Goal: Task Accomplishment & Management: Manage account settings

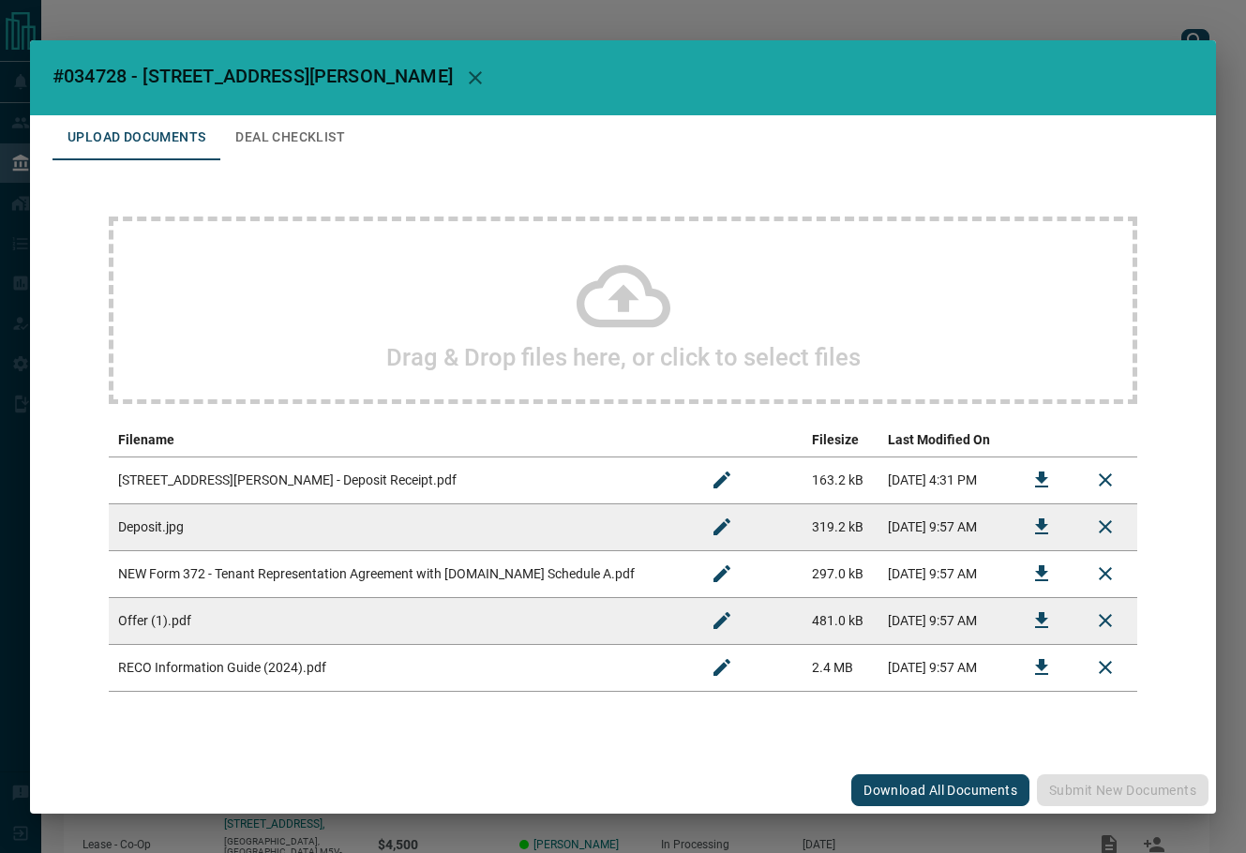
click at [104, 68] on span "#034728 - [STREET_ADDRESS][PERSON_NAME]" at bounding box center [253, 76] width 400 height 23
copy span "034728"
click at [1046, 630] on icon "Download" at bounding box center [1042, 621] width 23 height 23
click at [1038, 473] on icon "Download" at bounding box center [1042, 480] width 23 height 23
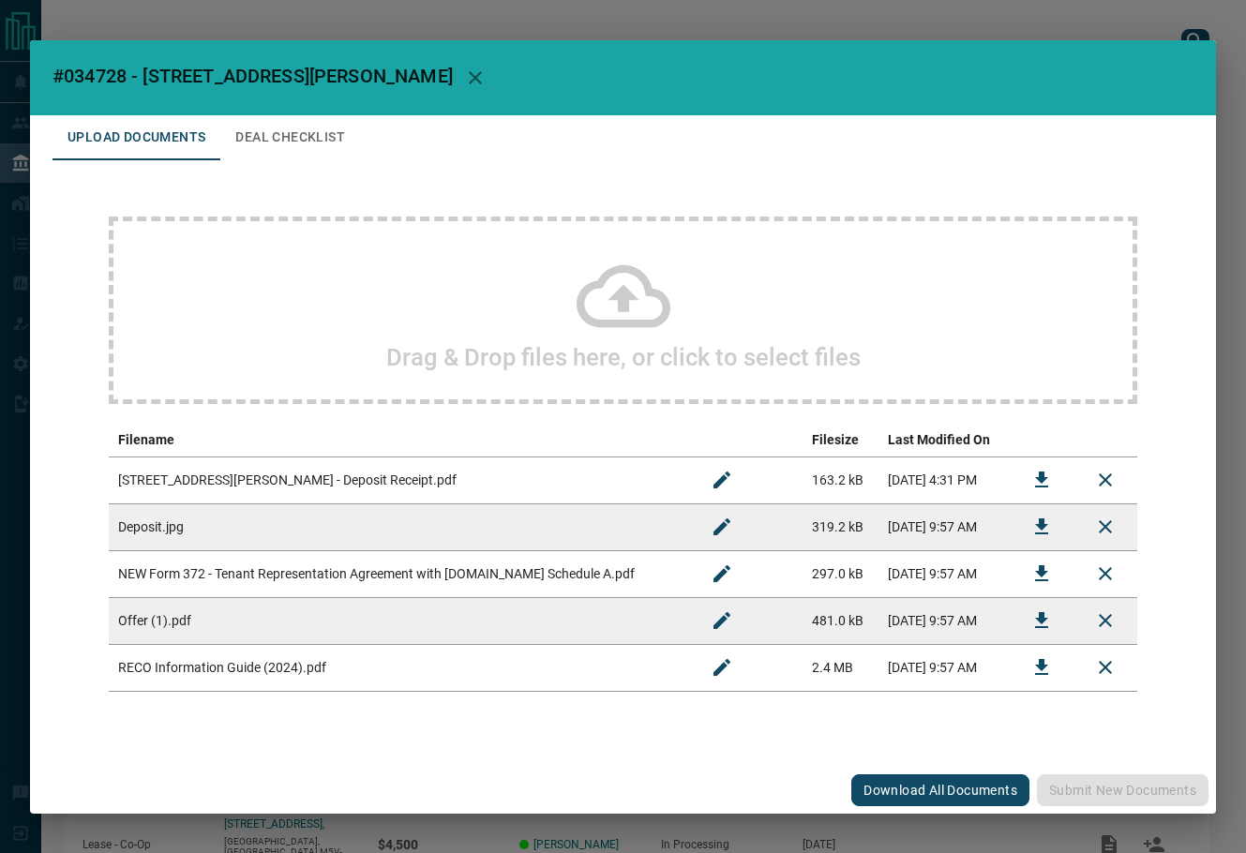
click at [306, 109] on h2 "#034728 - [STREET_ADDRESS][PERSON_NAME]" at bounding box center [623, 77] width 1186 height 75
click at [310, 130] on button "Deal Checklist" at bounding box center [290, 137] width 140 height 45
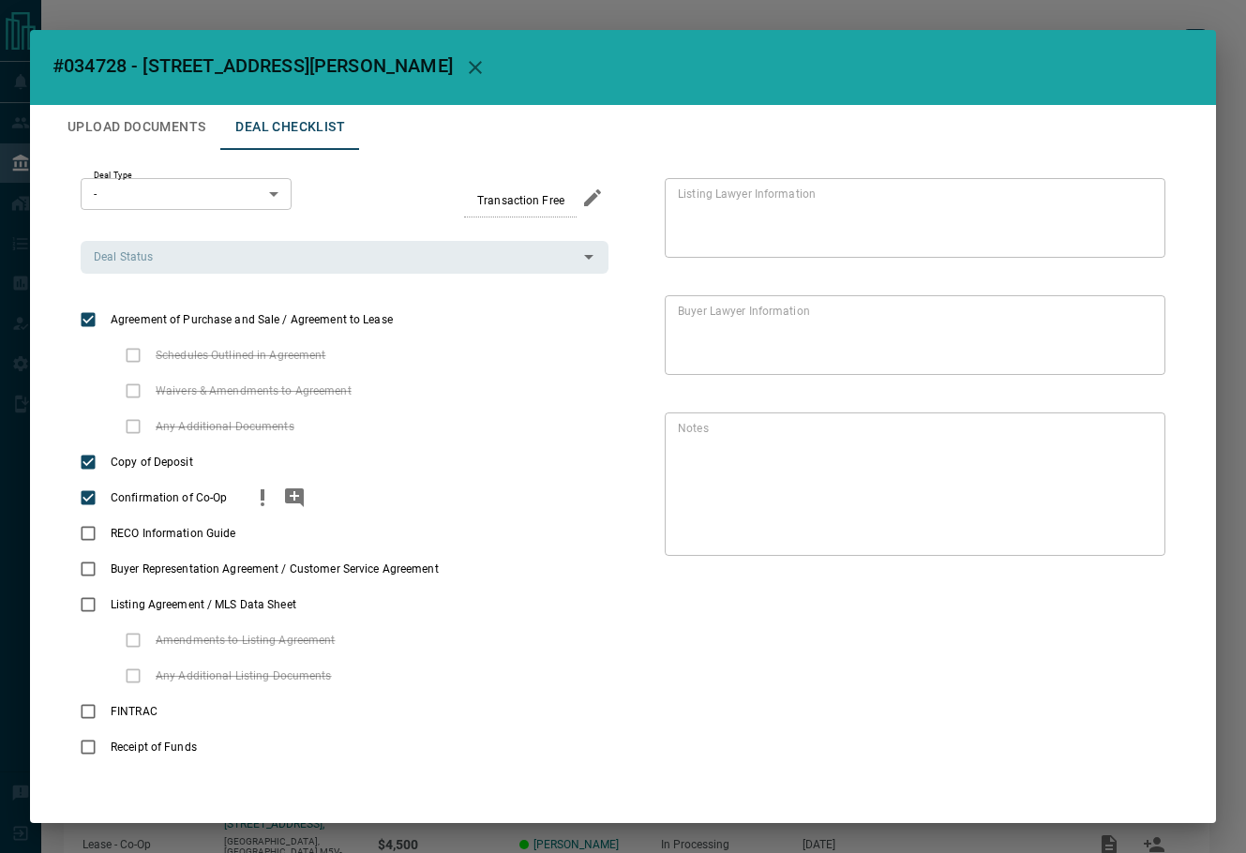
click at [289, 496] on icon "add note" at bounding box center [294, 498] width 23 height 23
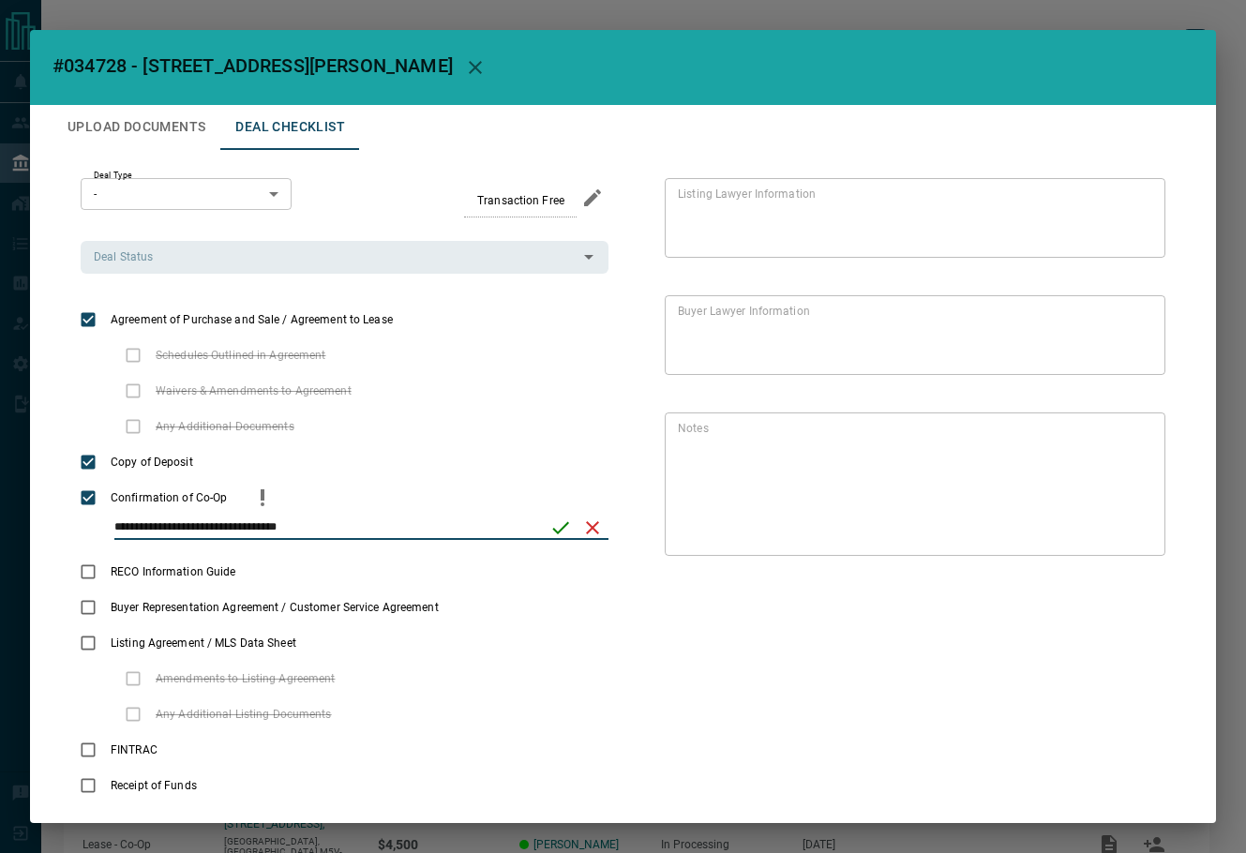
type input "**********"
click at [550, 532] on icon "save" at bounding box center [561, 528] width 23 height 23
click at [174, 268] on div "Deal Status" at bounding box center [345, 257] width 528 height 32
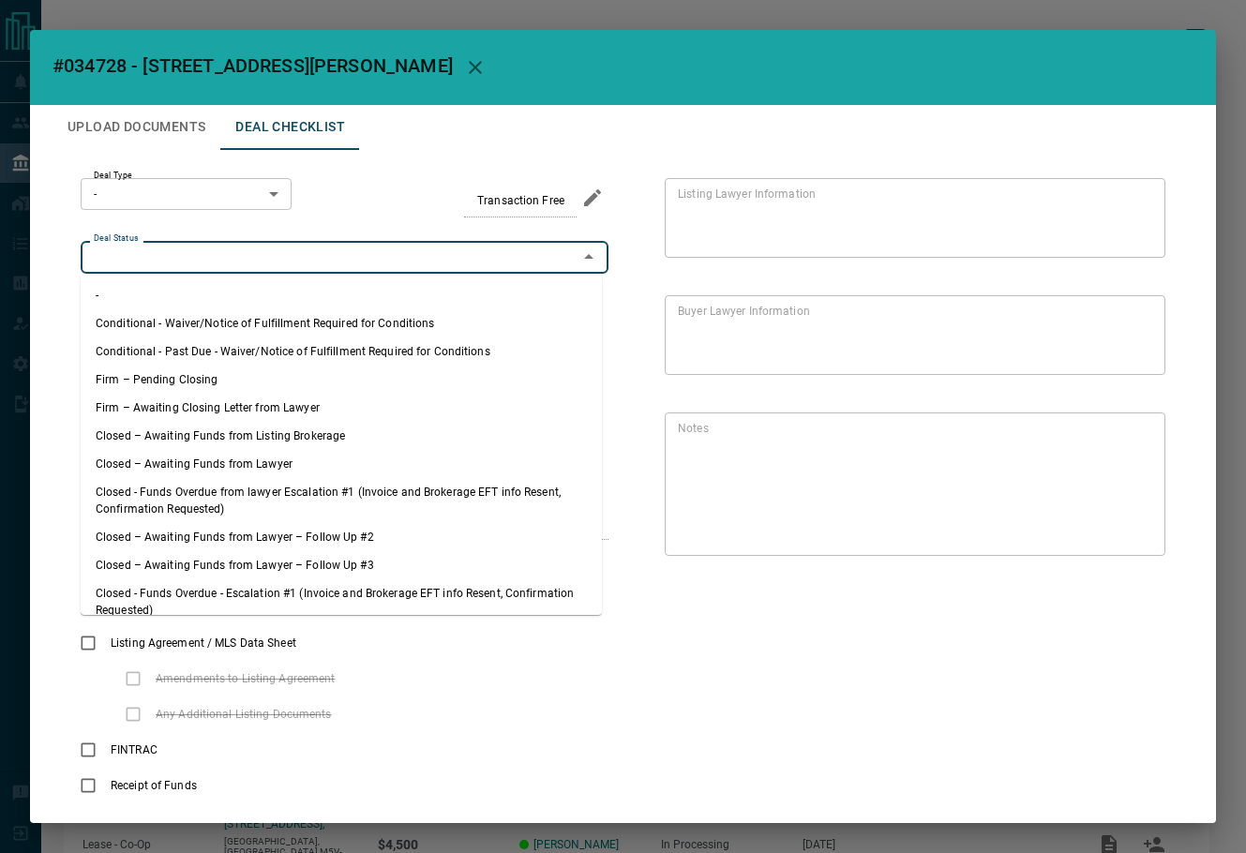
drag, startPoint x: 215, startPoint y: 384, endPoint x: 206, endPoint y: 370, distance: 15.6
click at [214, 384] on li "Firm – Pending Closing" at bounding box center [341, 380] width 521 height 28
type input "**********"
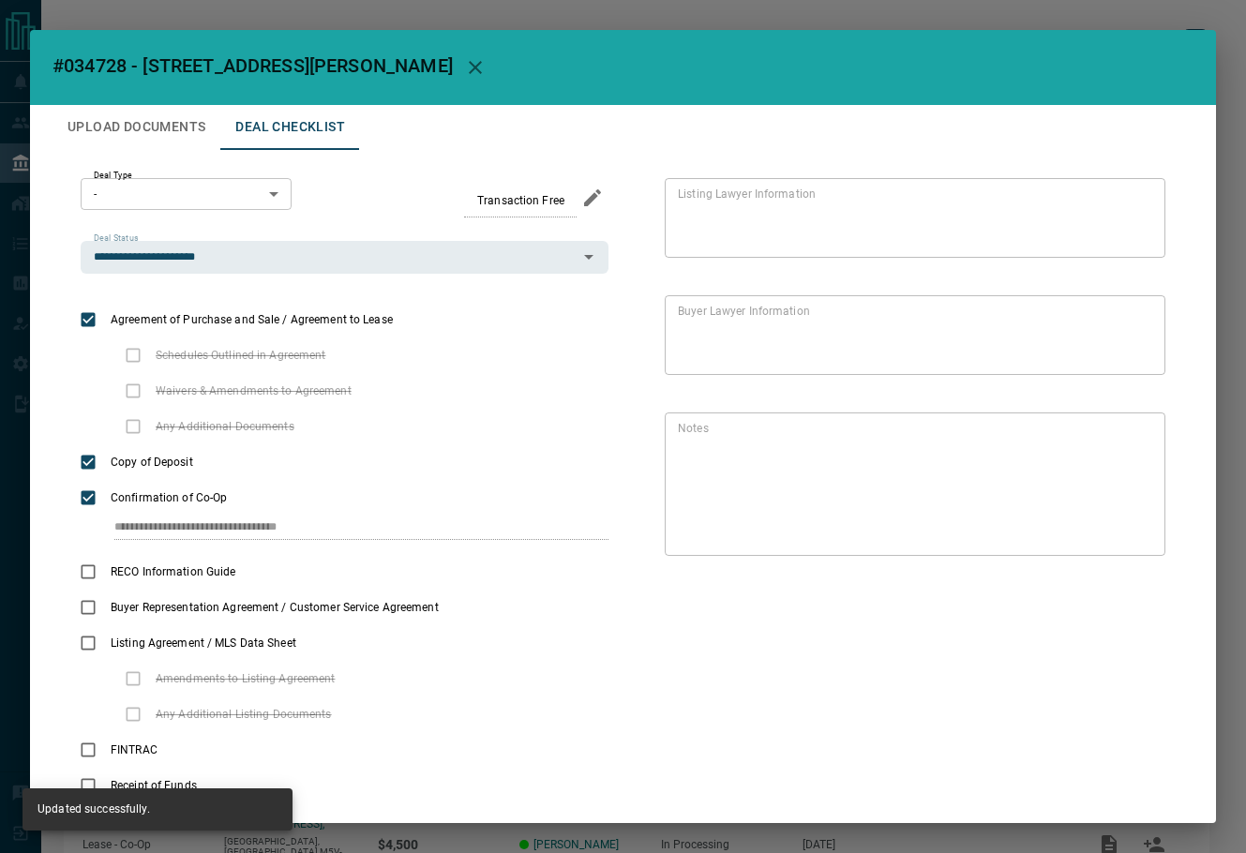
click at [180, 203] on body "Lead Transfers Leads Deals Listings Campaigns Quota Rules Agent Quotas Admin Mo…" at bounding box center [623, 494] width 1246 height 989
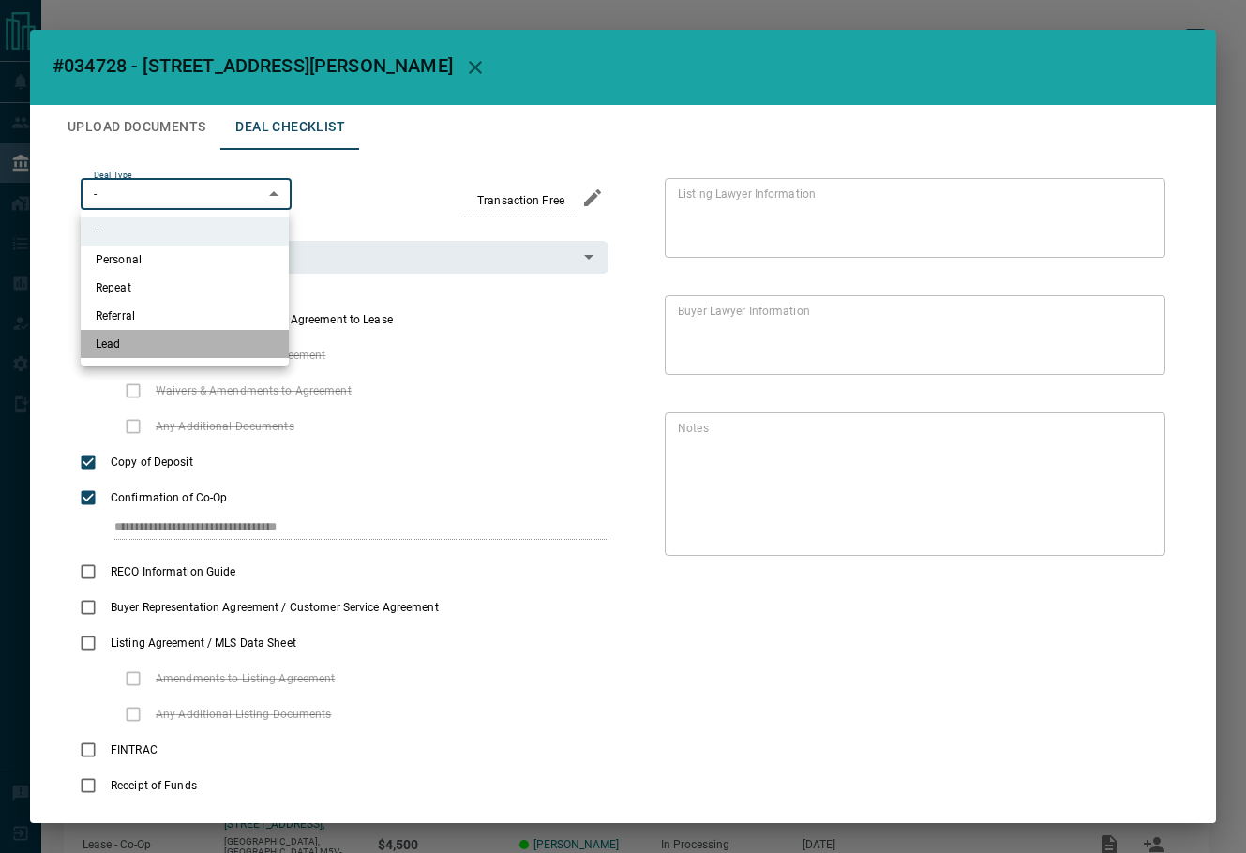
click at [159, 356] on li "Lead" at bounding box center [185, 344] width 208 height 28
type input "*"
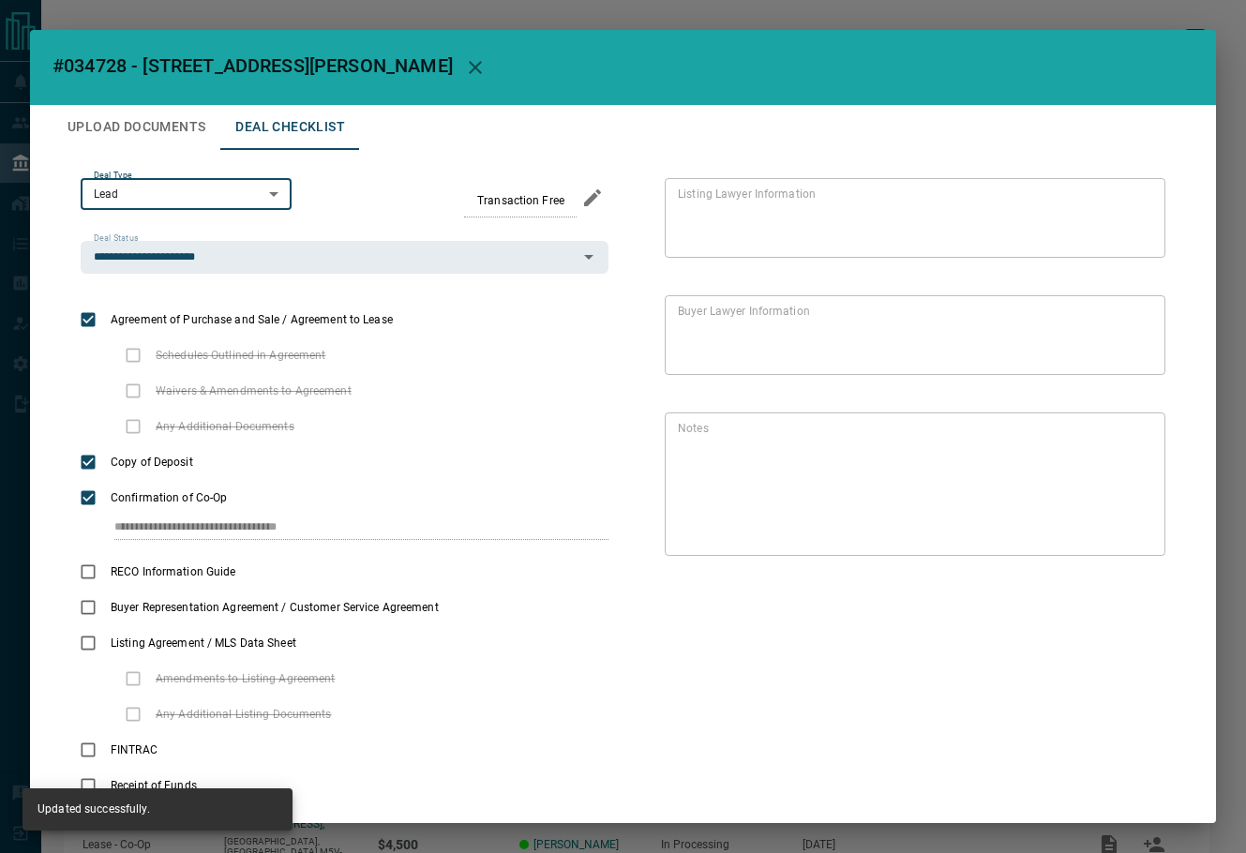
click at [170, 134] on button "Upload Documents" at bounding box center [137, 127] width 168 height 45
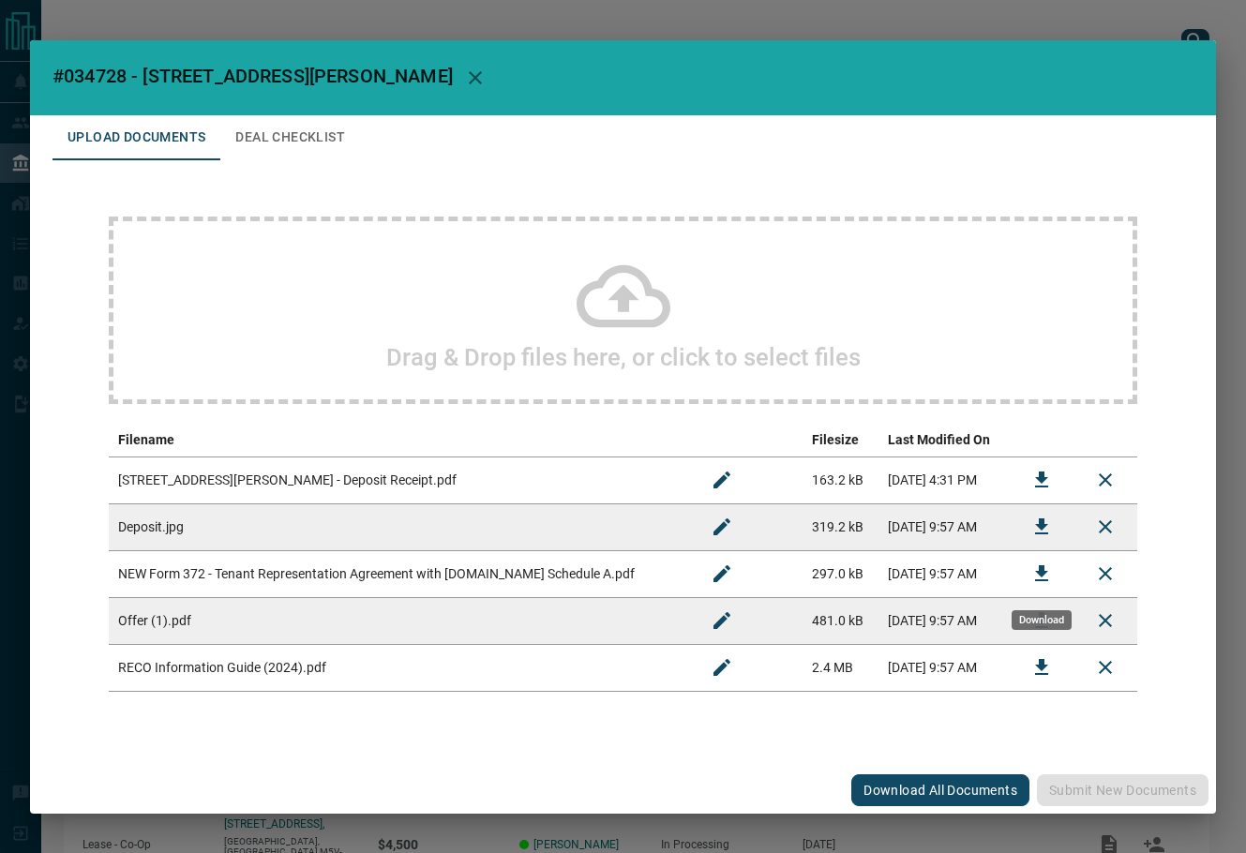
click at [1037, 565] on icon "Download" at bounding box center [1042, 574] width 23 height 23
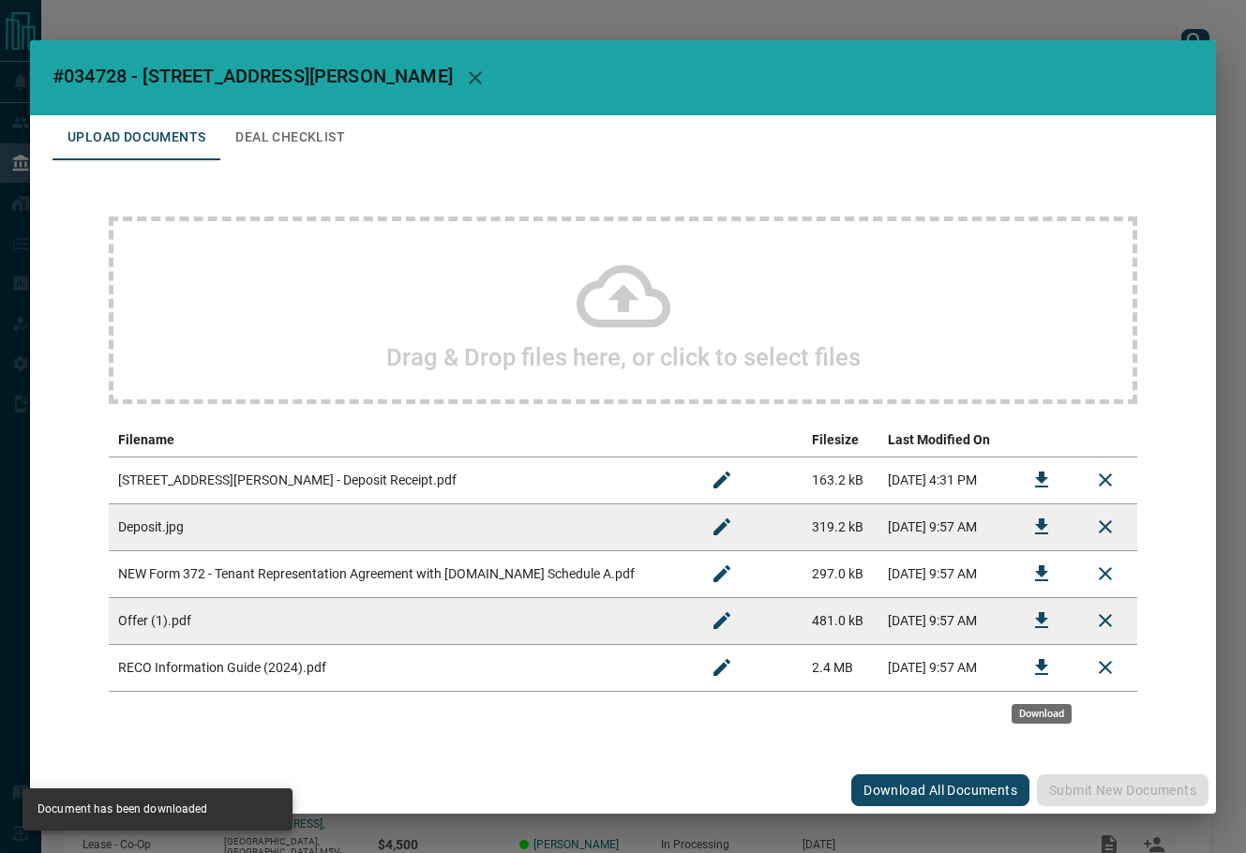
click at [1038, 665] on icon "Download" at bounding box center [1042, 667] width 23 height 23
click at [278, 145] on button "Deal Checklist" at bounding box center [290, 137] width 140 height 45
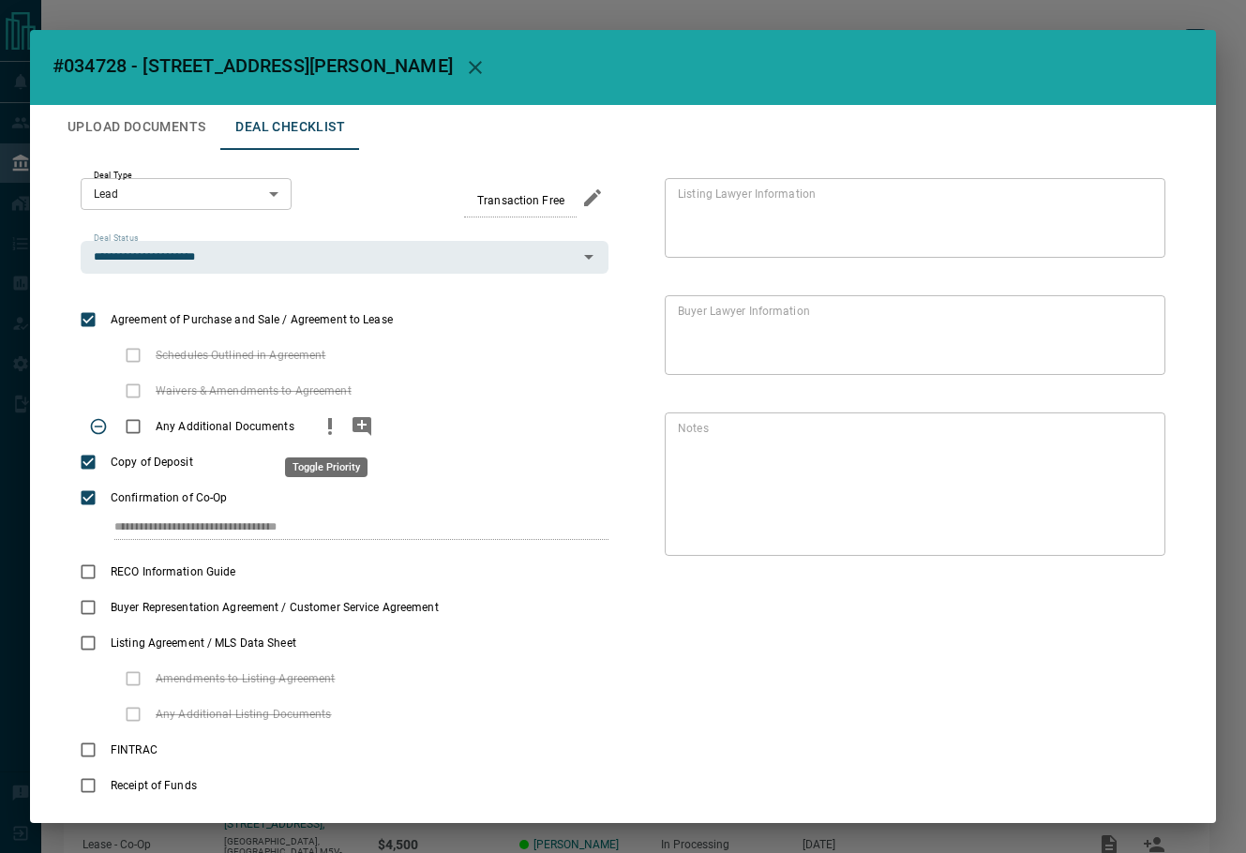
click at [332, 431] on icon "priority" at bounding box center [330, 426] width 23 height 23
click at [351, 432] on icon "add note" at bounding box center [362, 426] width 23 height 23
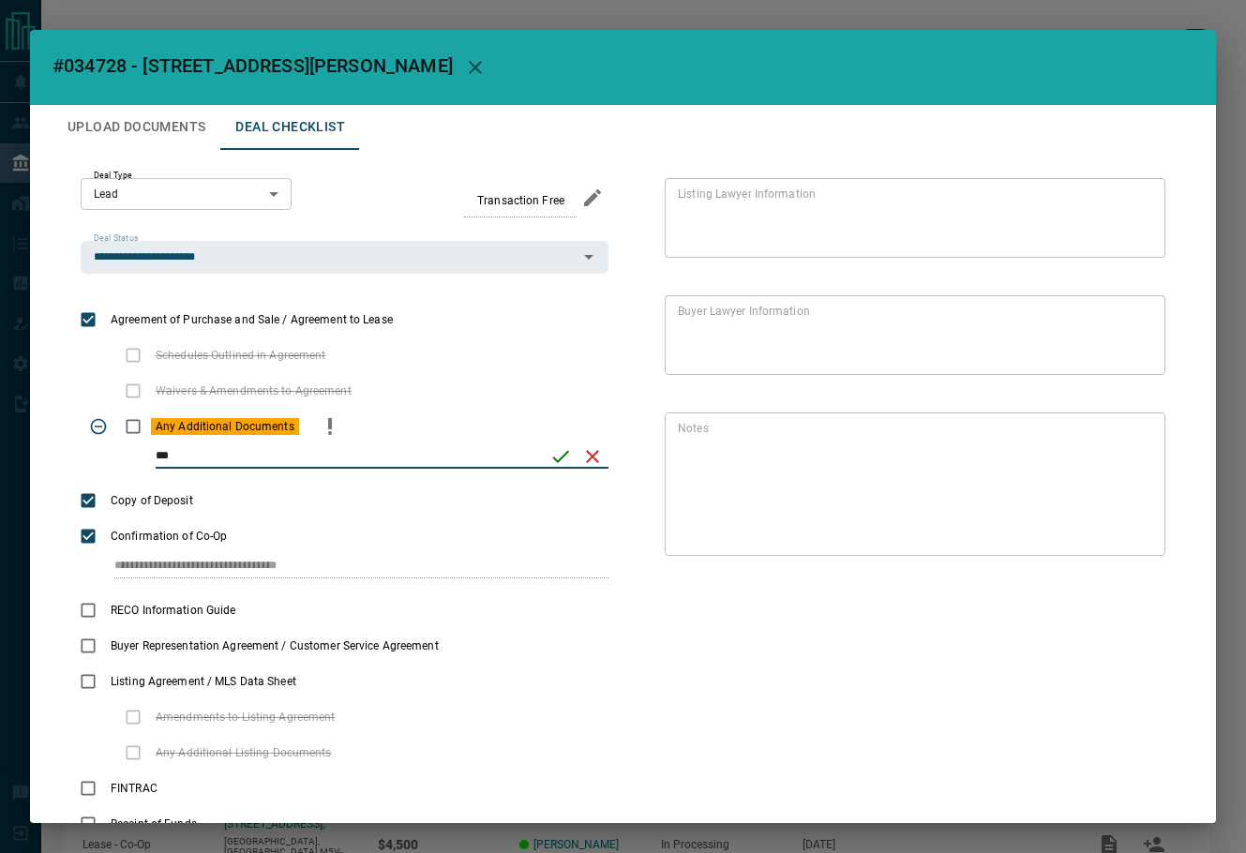
type input "***"
click at [550, 449] on icon "save" at bounding box center [561, 456] width 23 height 23
click at [121, 127] on button "Upload Documents" at bounding box center [137, 127] width 168 height 45
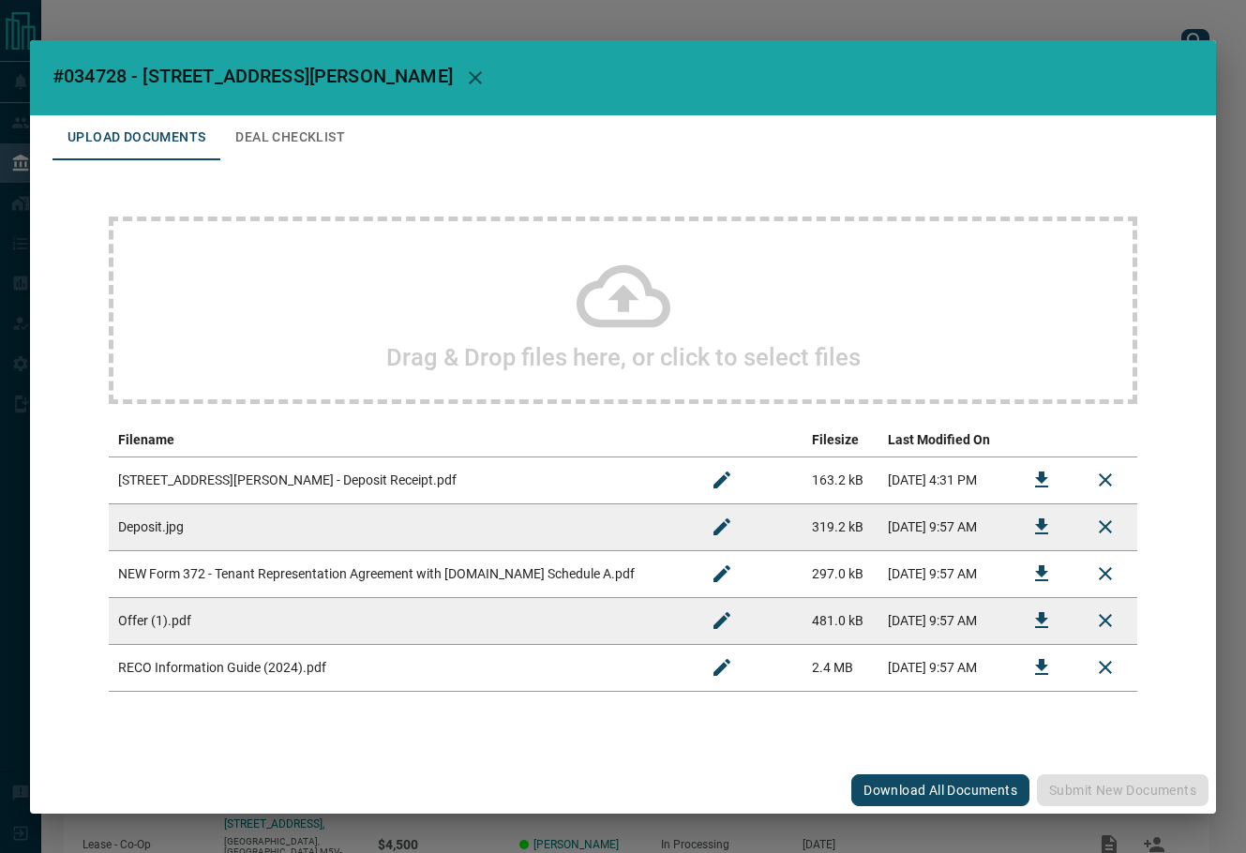
click at [432, 306] on div "Drag & Drop files here, or click to select files" at bounding box center [623, 311] width 1029 height 188
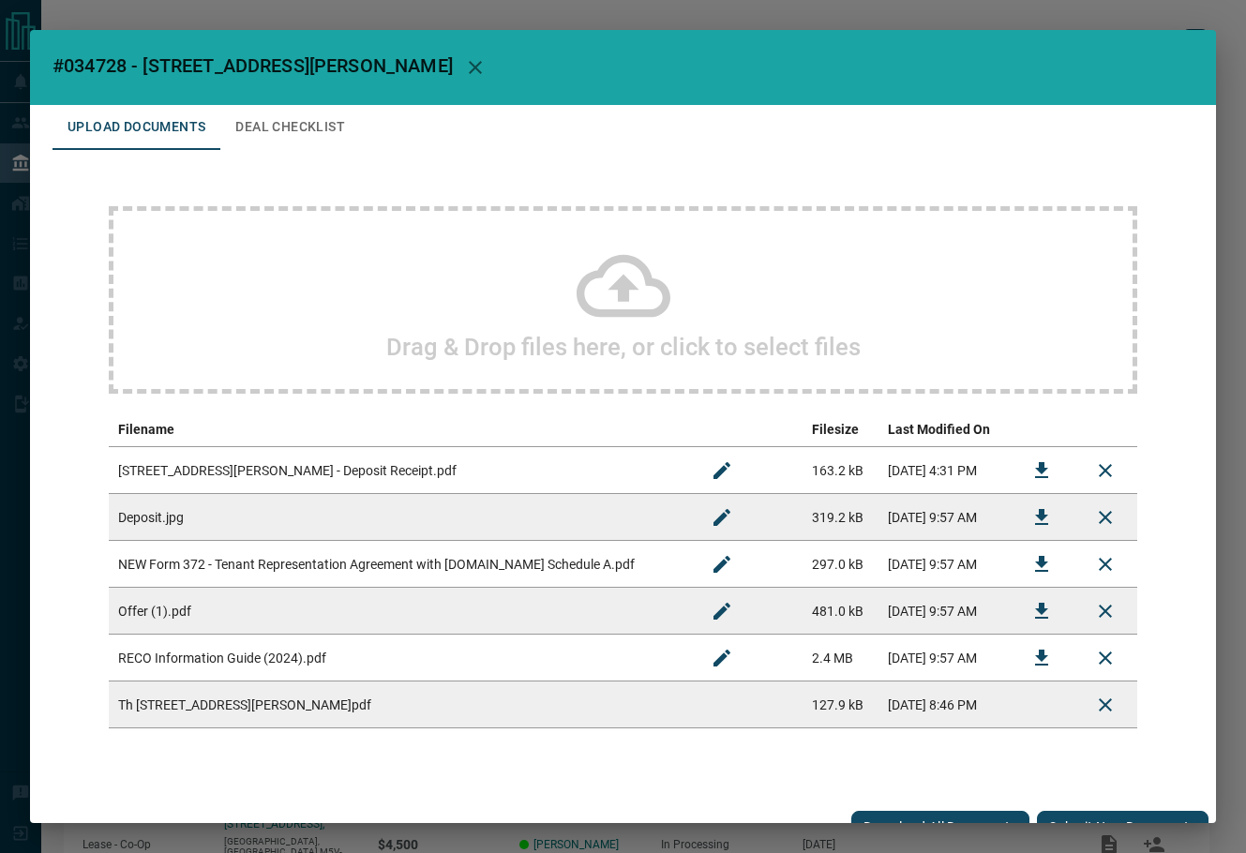
click at [1075, 822] on button "Submit new documents" at bounding box center [1123, 827] width 172 height 32
